Goal: Information Seeking & Learning: Stay updated

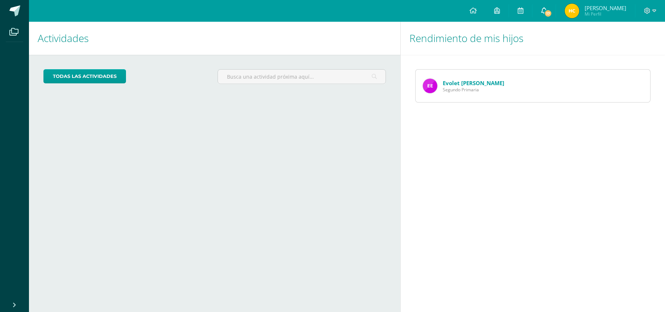
click at [549, 11] on span "17" at bounding box center [548, 13] width 8 height 8
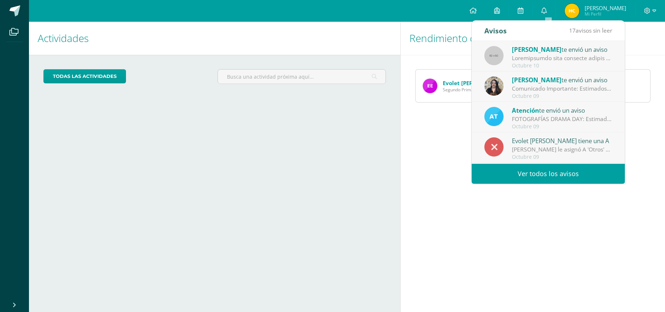
click at [545, 175] on link "Ver todos los avisos" at bounding box center [548, 174] width 153 height 20
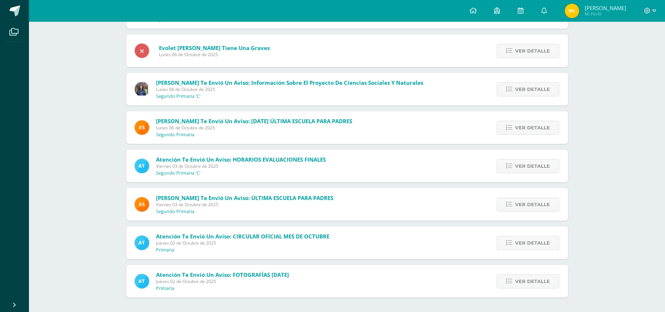
scroll to position [461, 0]
click at [542, 282] on span "Ver detalle" at bounding box center [532, 281] width 35 height 13
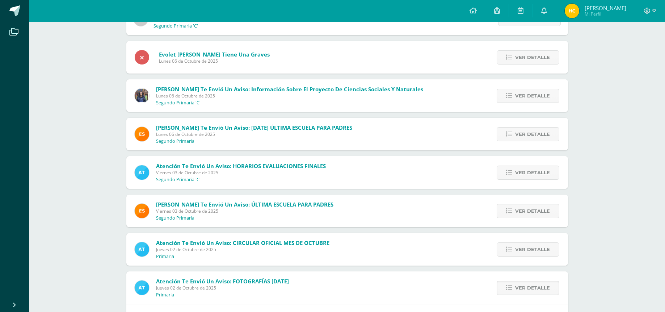
scroll to position [450, 0]
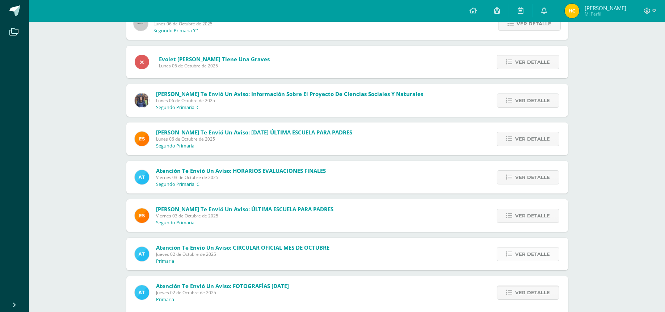
click at [531, 254] on span "Ver detalle" at bounding box center [532, 253] width 35 height 13
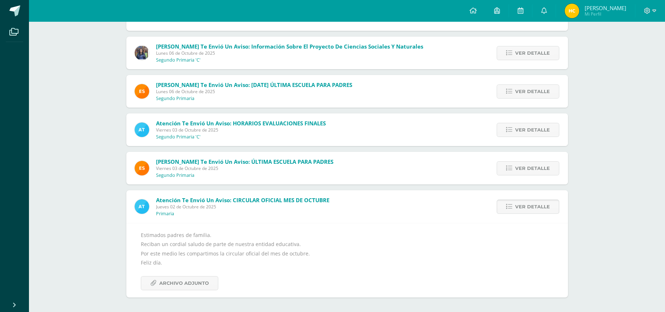
scroll to position [497, 0]
click at [197, 285] on span "Archivo Adjunto" at bounding box center [184, 283] width 50 height 13
click at [526, 166] on span "Ver detalle" at bounding box center [532, 168] width 35 height 13
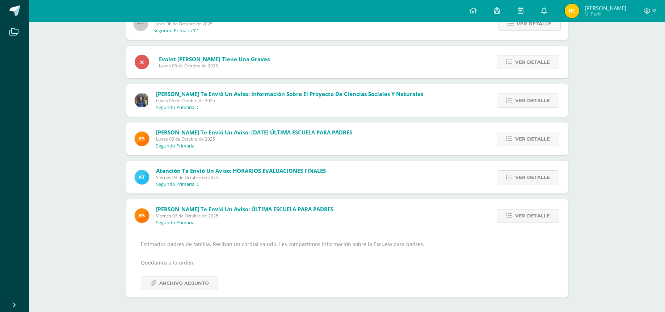
scroll to position [449, 0]
click at [188, 285] on span "Archivo Adjunto" at bounding box center [184, 283] width 50 height 13
click at [526, 172] on span "Ver detalle" at bounding box center [532, 177] width 35 height 13
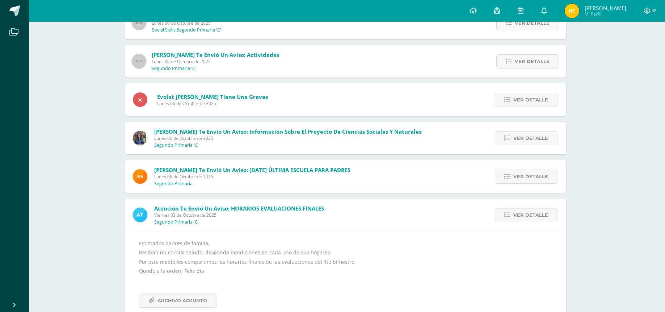
scroll to position [411, 2]
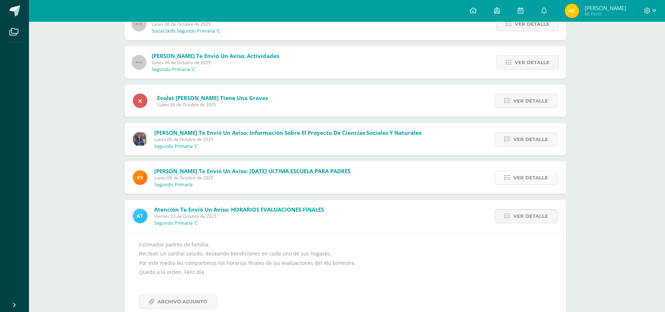
click at [520, 180] on span "Ver detalle" at bounding box center [531, 177] width 35 height 13
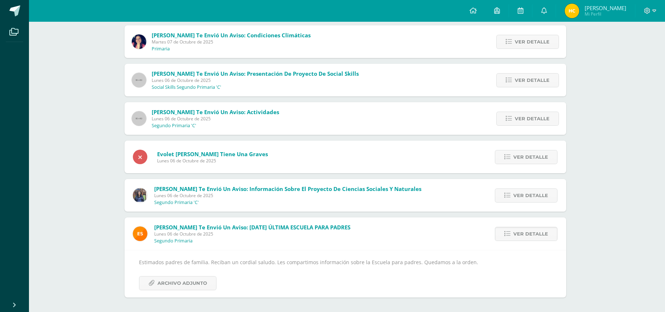
scroll to position [355, 0]
click at [533, 196] on span "Ver detalle" at bounding box center [532, 195] width 35 height 13
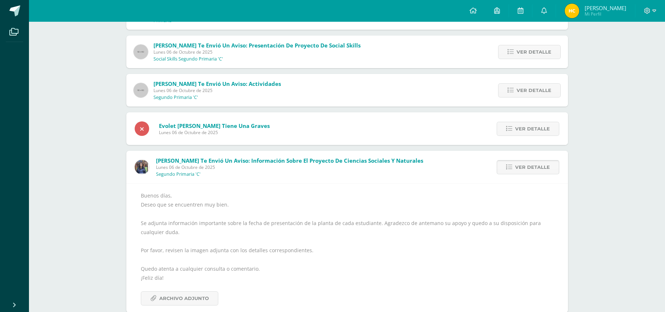
scroll to position [394, 0]
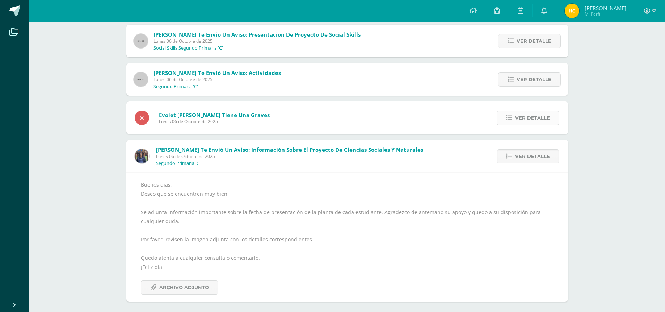
click at [548, 120] on span "Ver detalle" at bounding box center [532, 117] width 35 height 13
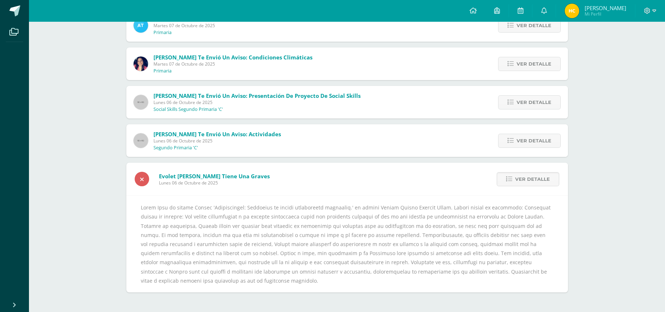
scroll to position [327, 0]
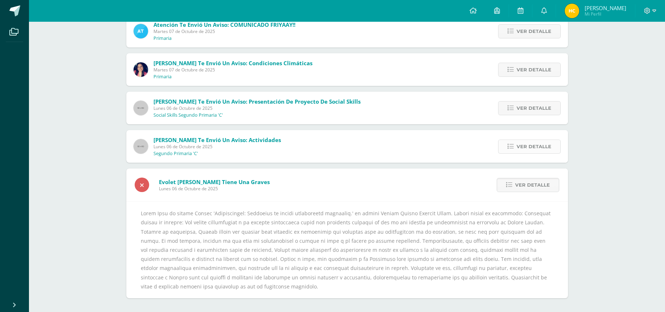
click at [529, 144] on span "Ver detalle" at bounding box center [534, 146] width 35 height 13
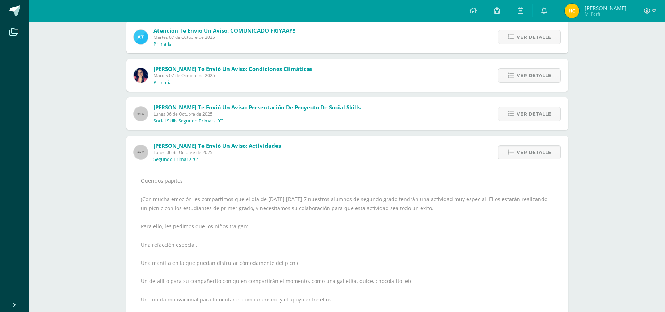
scroll to position [307, 0]
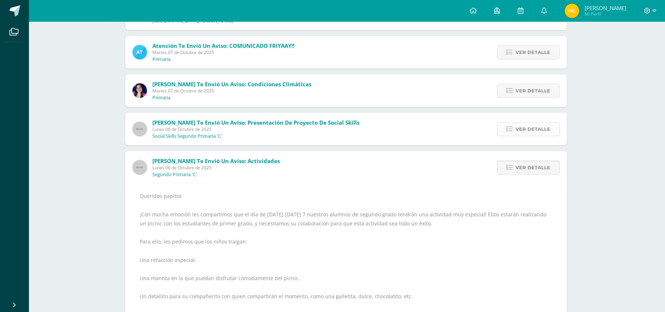
click at [531, 134] on span "Ver detalle" at bounding box center [533, 128] width 35 height 13
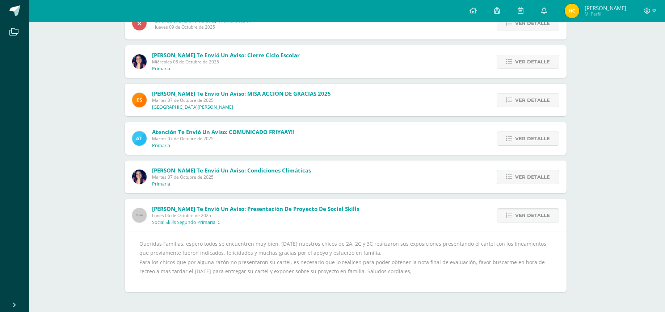
scroll to position [214, 0]
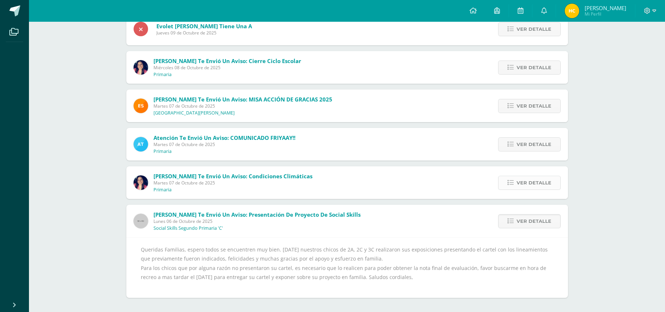
click at [539, 181] on span "Ver detalle" at bounding box center [534, 182] width 35 height 13
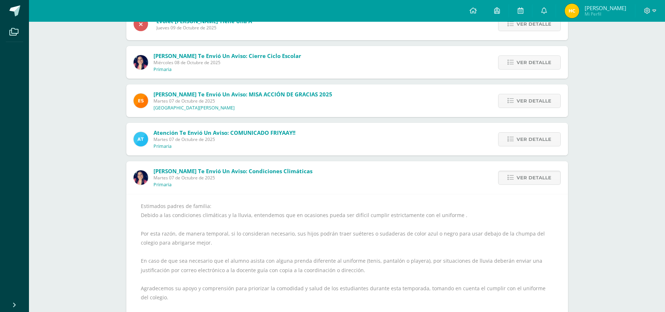
scroll to position [196, 0]
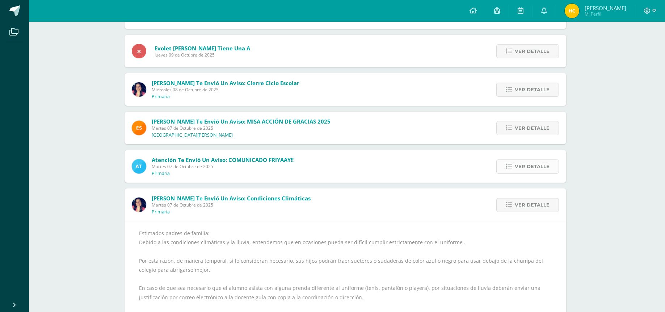
click at [535, 166] on span "Ver detalle" at bounding box center [532, 166] width 35 height 13
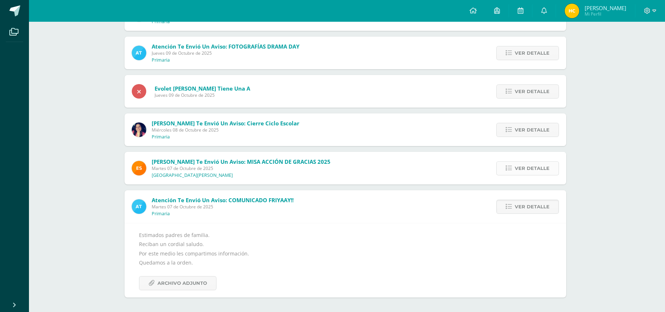
scroll to position [151, 0]
click at [185, 284] on span "Archivo Adjunto" at bounding box center [184, 283] width 50 height 13
click at [528, 165] on span "Ver detalle" at bounding box center [534, 168] width 35 height 13
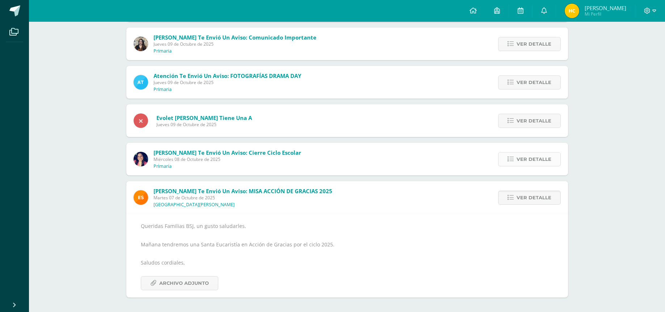
scroll to position [122, 0]
click at [531, 155] on span "Ver detalle" at bounding box center [534, 159] width 35 height 13
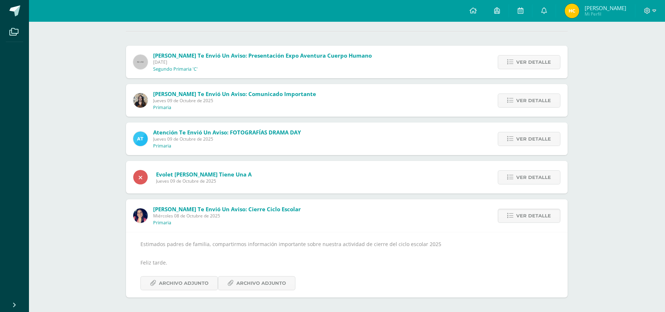
scroll to position [66, 0]
click at [187, 282] on span "Archivo Adjunto" at bounding box center [184, 283] width 50 height 13
click at [256, 282] on span "Archivo Adjunto" at bounding box center [262, 283] width 50 height 13
click at [541, 177] on span "Ver detalle" at bounding box center [534, 177] width 35 height 13
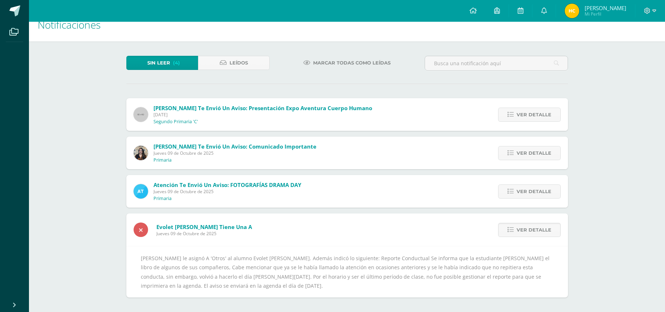
scroll to position [13, 0]
click at [534, 191] on span "Ver detalle" at bounding box center [534, 191] width 35 height 13
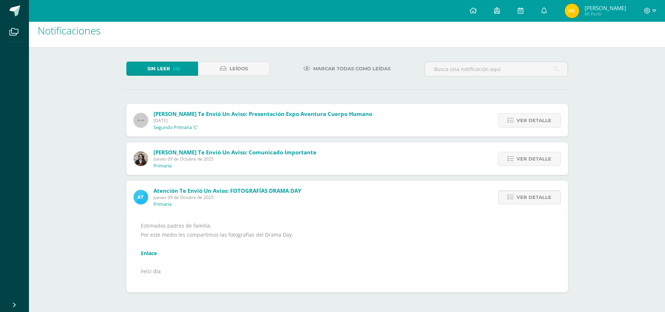
scroll to position [2, 0]
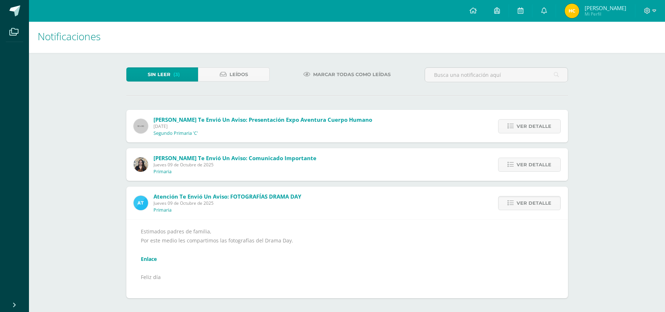
click at [148, 259] on link "Enlace" at bounding box center [149, 258] width 16 height 7
click at [537, 164] on span "Ver detalle" at bounding box center [534, 164] width 35 height 13
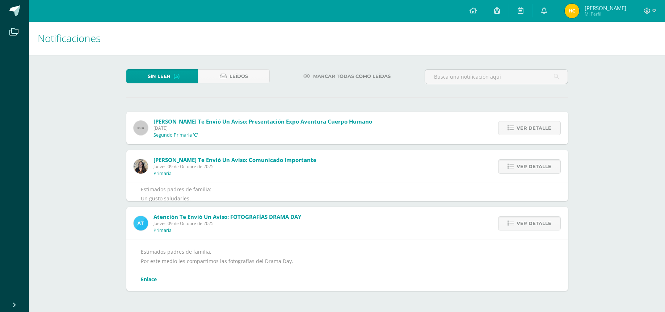
scroll to position [0, 0]
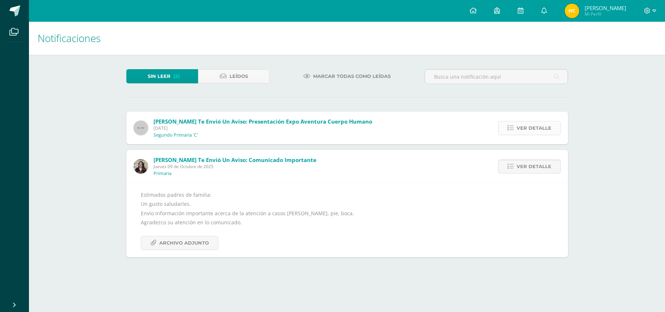
click at [537, 129] on span "Ver detalle" at bounding box center [534, 127] width 35 height 13
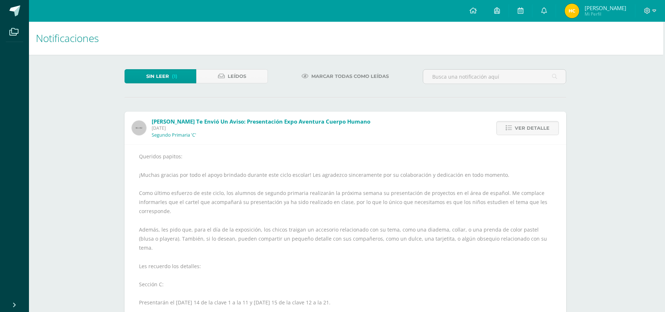
scroll to position [0, 2]
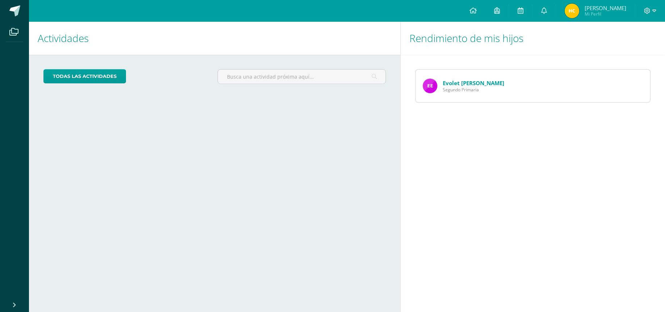
click at [574, 11] on img at bounding box center [572, 11] width 14 height 14
